Goal: Task Accomplishment & Management: Complete application form

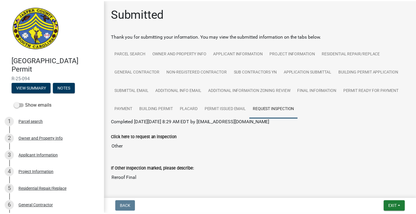
scroll to position [53, 0]
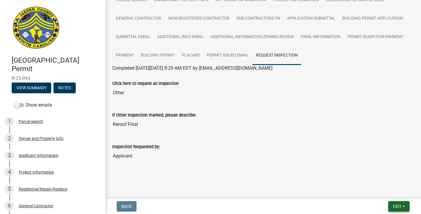
click at [407, 202] on button "Exit" at bounding box center [398, 206] width 21 height 11
click at [386, 190] on button "Save & Exit" at bounding box center [385, 191] width 47 height 14
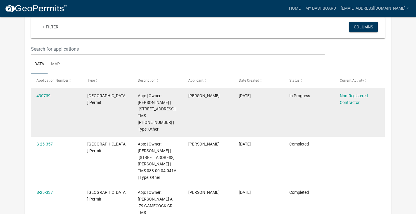
scroll to position [58, 0]
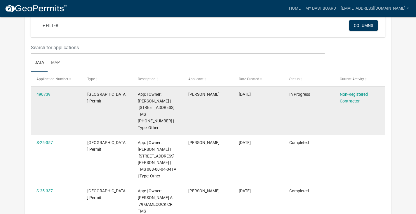
click at [353, 96] on div "Non-Registered Contractor" at bounding box center [359, 97] width 39 height 13
click at [349, 102] on link "Non-Registered Contractor" at bounding box center [354, 97] width 28 height 11
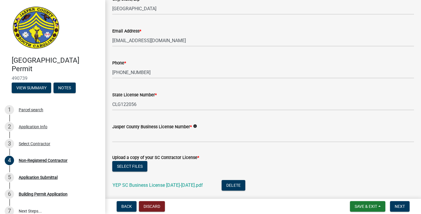
scroll to position [234, 0]
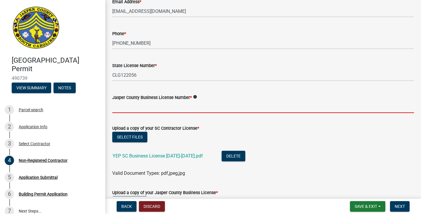
click at [172, 108] on input "Jasper County Business License Number *" at bounding box center [262, 107] width 301 height 12
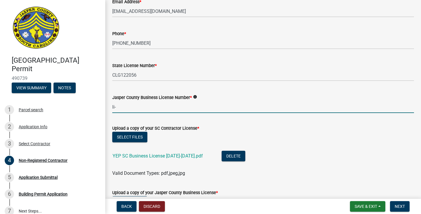
click at [140, 104] on input "li-" at bounding box center [262, 107] width 301 height 12
type input "li-8638"
click at [138, 139] on button "Select files" at bounding box center [129, 136] width 35 height 11
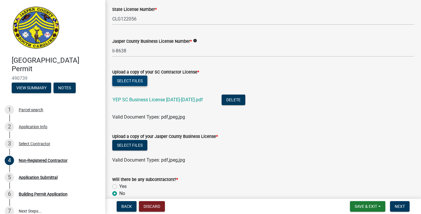
scroll to position [292, 0]
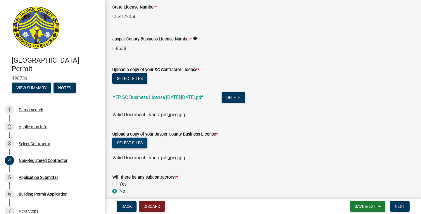
click at [131, 141] on button "Select files" at bounding box center [129, 142] width 35 height 11
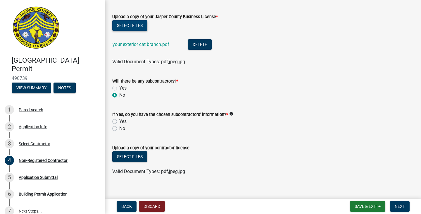
scroll to position [416, 0]
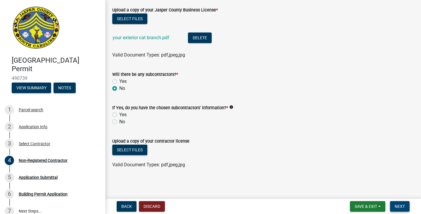
click at [390, 207] on button "Next" at bounding box center [400, 206] width 20 height 11
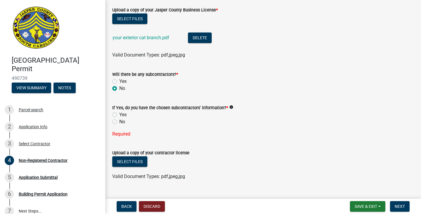
click at [119, 122] on label "No" at bounding box center [122, 121] width 6 height 7
click at [119, 122] on input "No" at bounding box center [121, 120] width 4 height 4
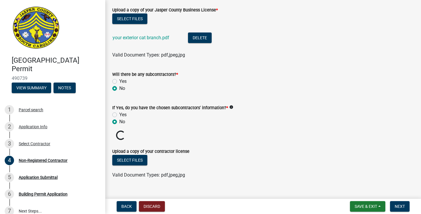
radio input "true"
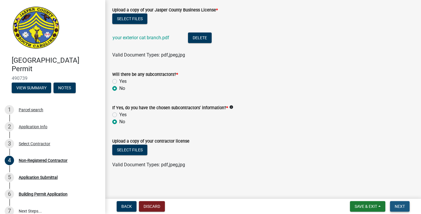
click at [393, 207] on button "Next" at bounding box center [400, 206] width 20 height 11
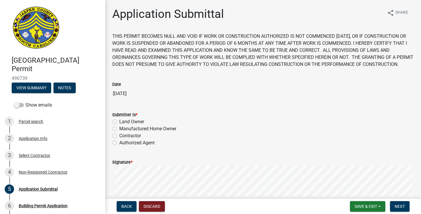
click at [133, 139] on label "Contractor" at bounding box center [130, 135] width 22 height 7
click at [123, 136] on input "Contractor" at bounding box center [121, 134] width 4 height 4
radio input "true"
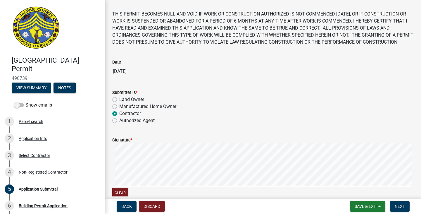
scroll to position [72, 0]
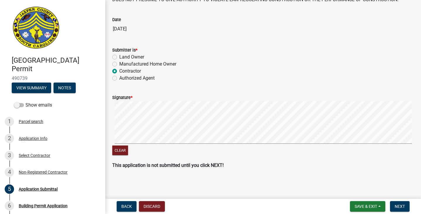
click at [185, 131] on form "Signature * Clear" at bounding box center [262, 122] width 301 height 70
click at [373, 207] on span "Save & Exit" at bounding box center [365, 206] width 22 height 5
click at [361, 189] on button "Save & Exit" at bounding box center [361, 191] width 47 height 14
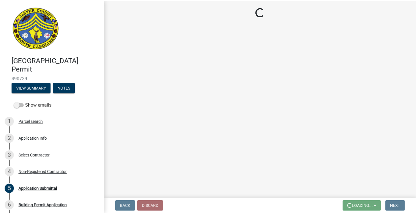
scroll to position [0, 0]
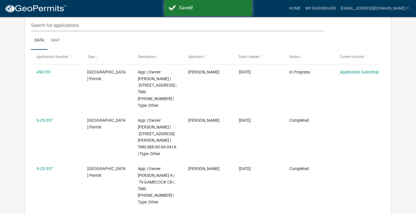
scroll to position [88, 0]
